Goal: Information Seeking & Learning: Find specific fact

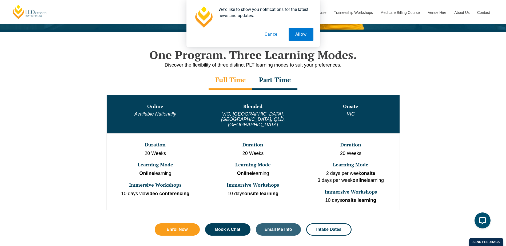
scroll to position [261, 0]
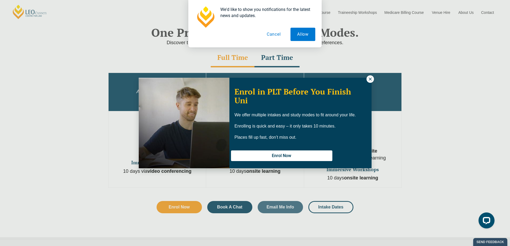
click at [371, 77] on icon at bounding box center [370, 79] width 5 height 5
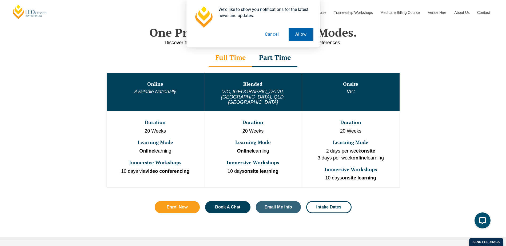
click at [303, 38] on button "Allow" at bounding box center [300, 34] width 25 height 13
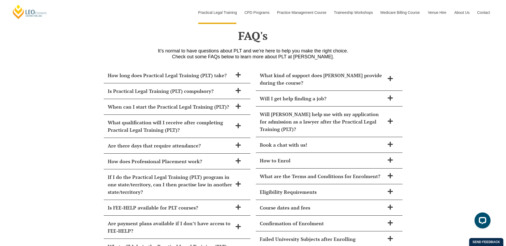
scroll to position [2191, 0]
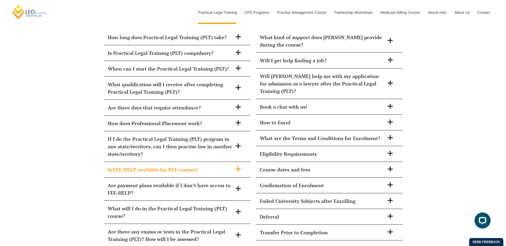
click at [235, 166] on icon at bounding box center [238, 169] width 6 height 6
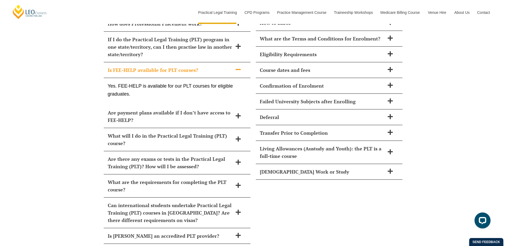
scroll to position [2297, 0]
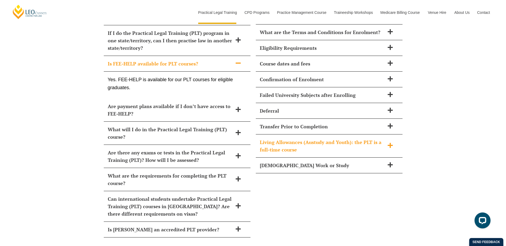
click at [387, 143] on icon at bounding box center [390, 146] width 6 height 6
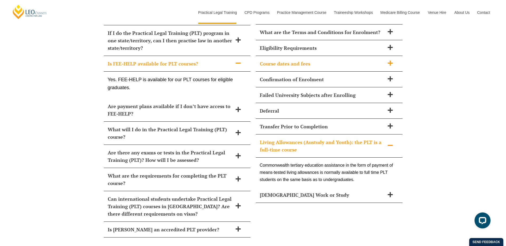
click at [390, 61] on icon at bounding box center [389, 63] width 5 height 5
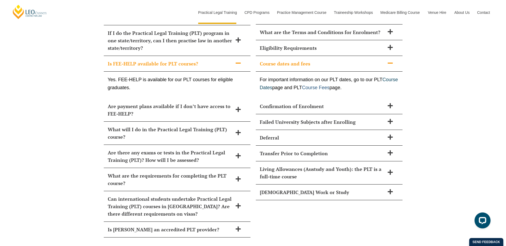
click at [329, 85] on link "Course Fees" at bounding box center [315, 87] width 27 height 5
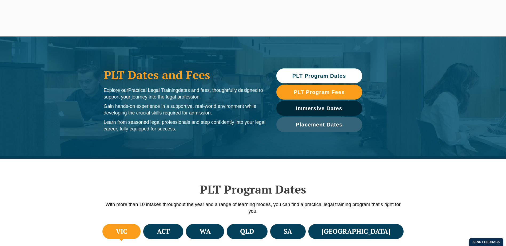
click at [337, 93] on span "PLT Program Fees" at bounding box center [318, 92] width 51 height 5
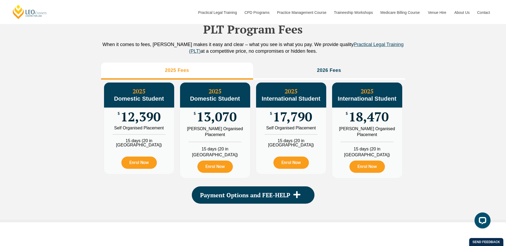
click at [138, 130] on div "Self Organised Placement" at bounding box center [139, 128] width 62 height 4
